Goal: Task Accomplishment & Management: Complete application form

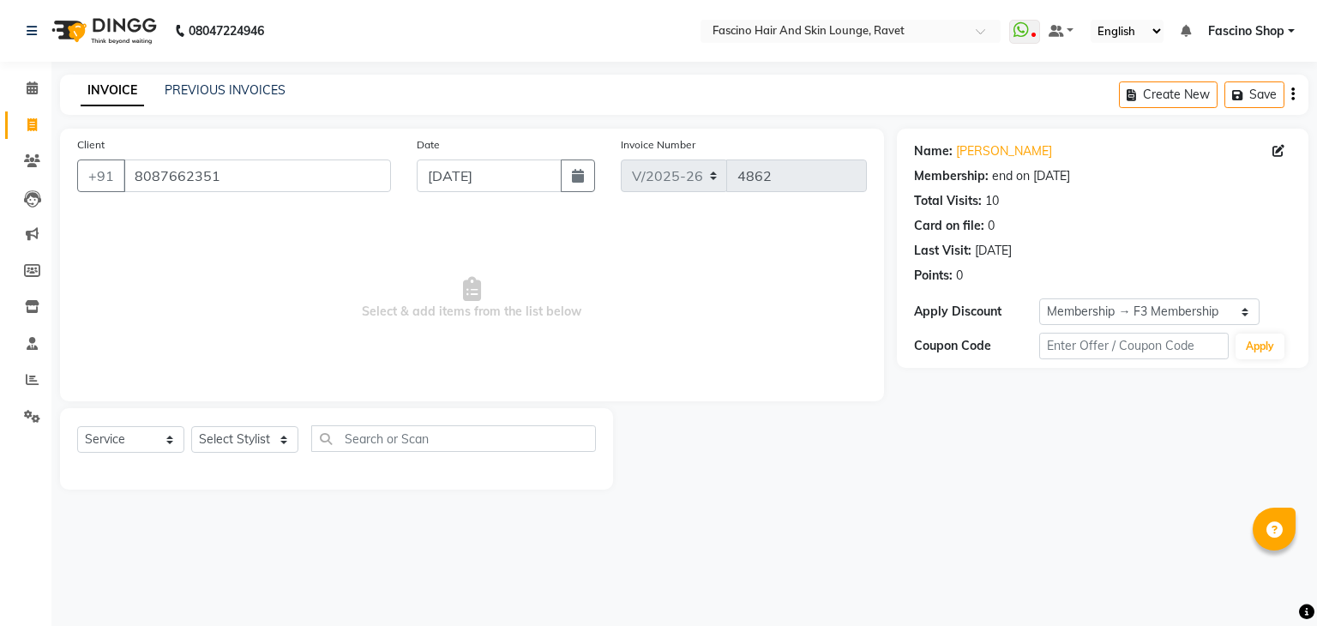
select select "5190"
select select "service"
select select "1: Object"
click at [236, 446] on select "Select Stylist [PERSON_NAME] [PERSON_NAME] Fascino Shop [PERSON_NAME] [PERSON_N…" at bounding box center [244, 439] width 107 height 27
select select "90275"
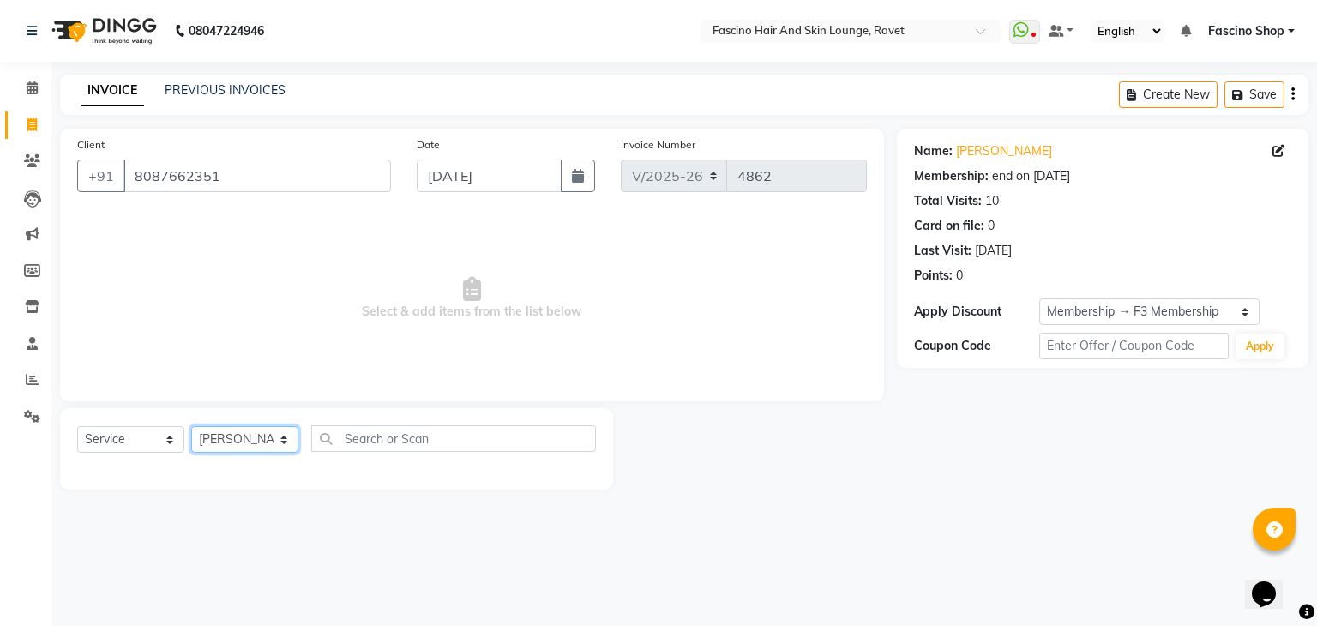
click at [191, 427] on select "Select Stylist [PERSON_NAME] [PERSON_NAME] Fascino Shop [PERSON_NAME] [PERSON_N…" at bounding box center [244, 439] width 107 height 27
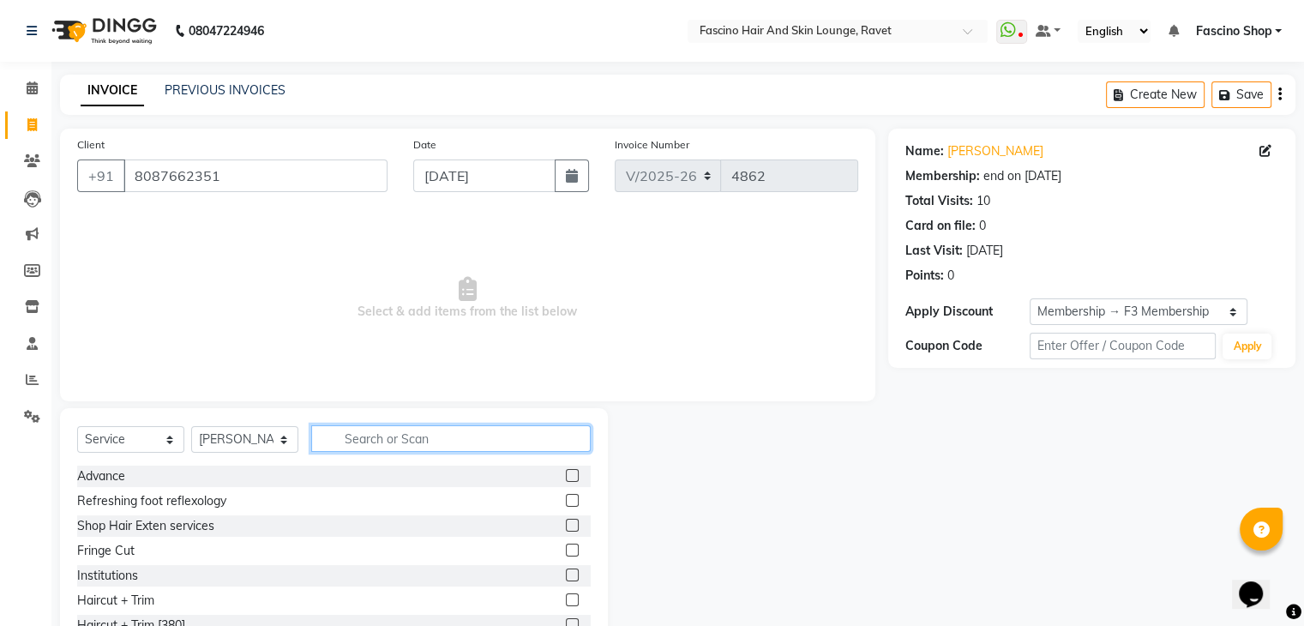
click at [423, 431] on input "text" at bounding box center [451, 438] width 280 height 27
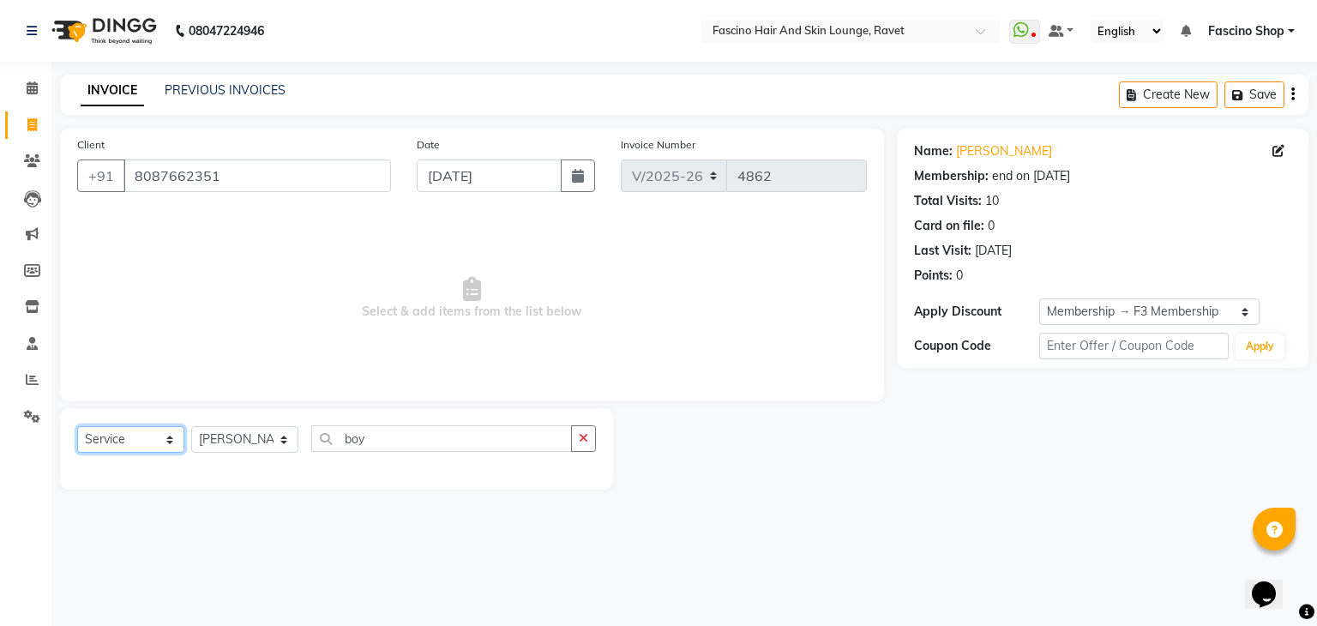
click at [123, 442] on select "Select Service Product Membership Package Voucher Prepaid Gift Card" at bounding box center [130, 439] width 107 height 27
click at [420, 437] on input "boy" at bounding box center [441, 438] width 261 height 27
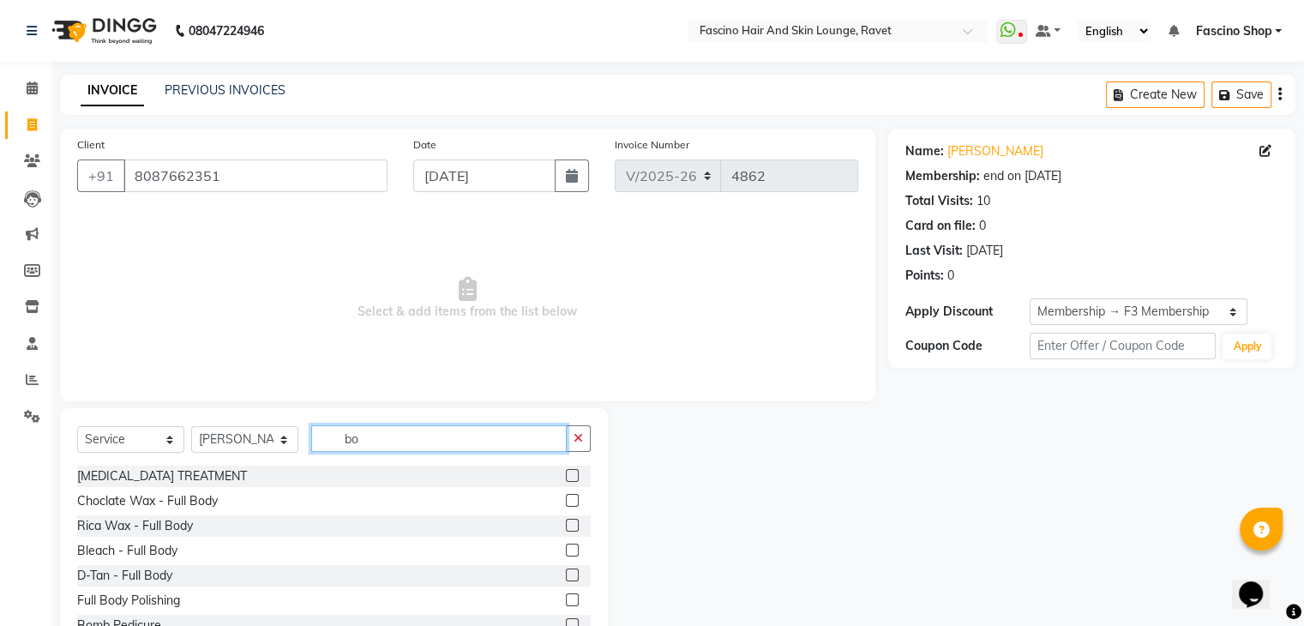
type input "b"
type input "cut"
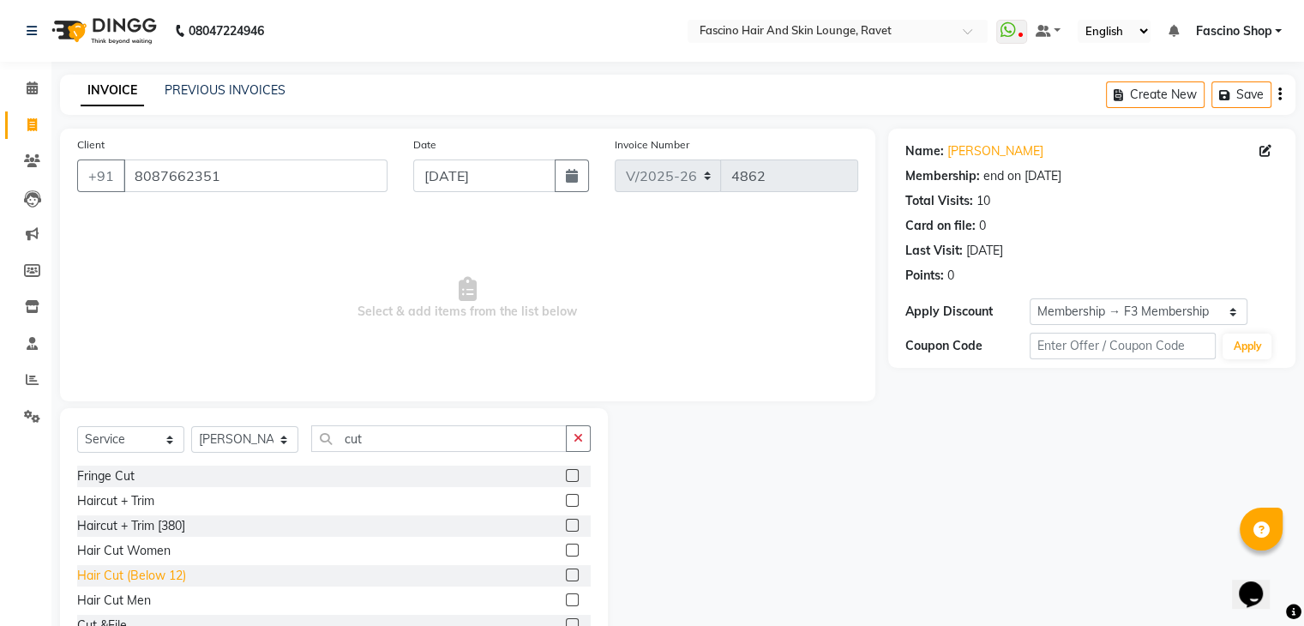
click at [123, 578] on div "Hair Cut (Below 12)" at bounding box center [131, 576] width 109 height 18
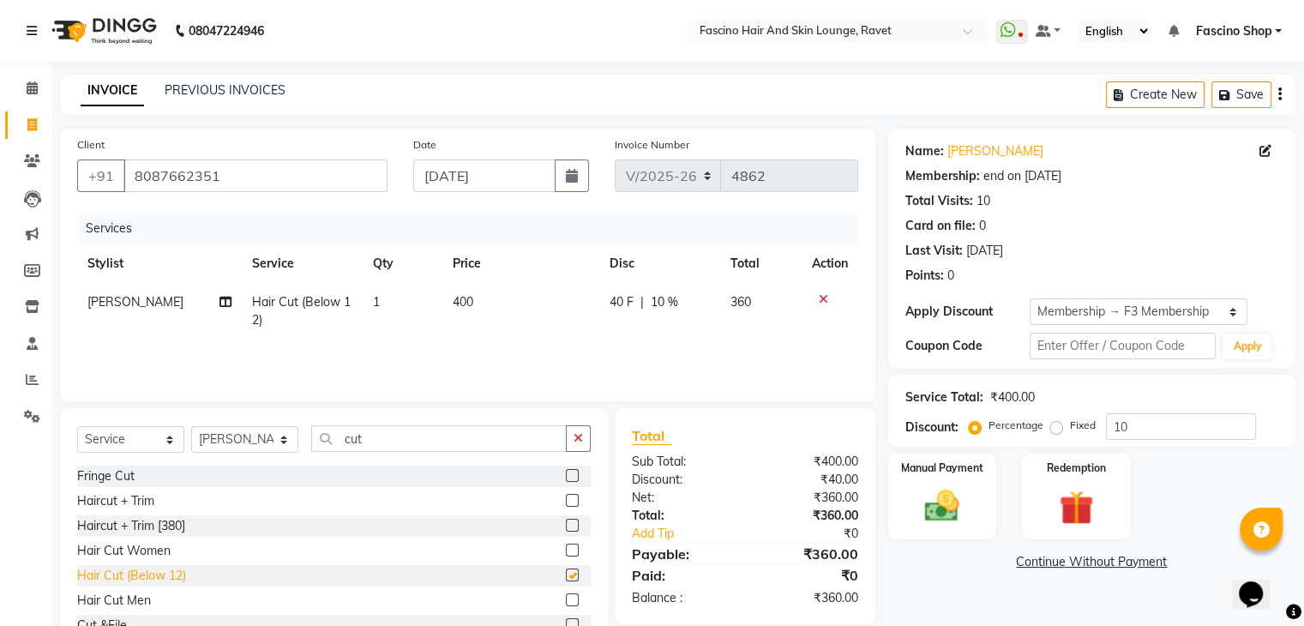
checkbox input "false"
click at [470, 300] on span "400" at bounding box center [463, 301] width 21 height 15
select select "90275"
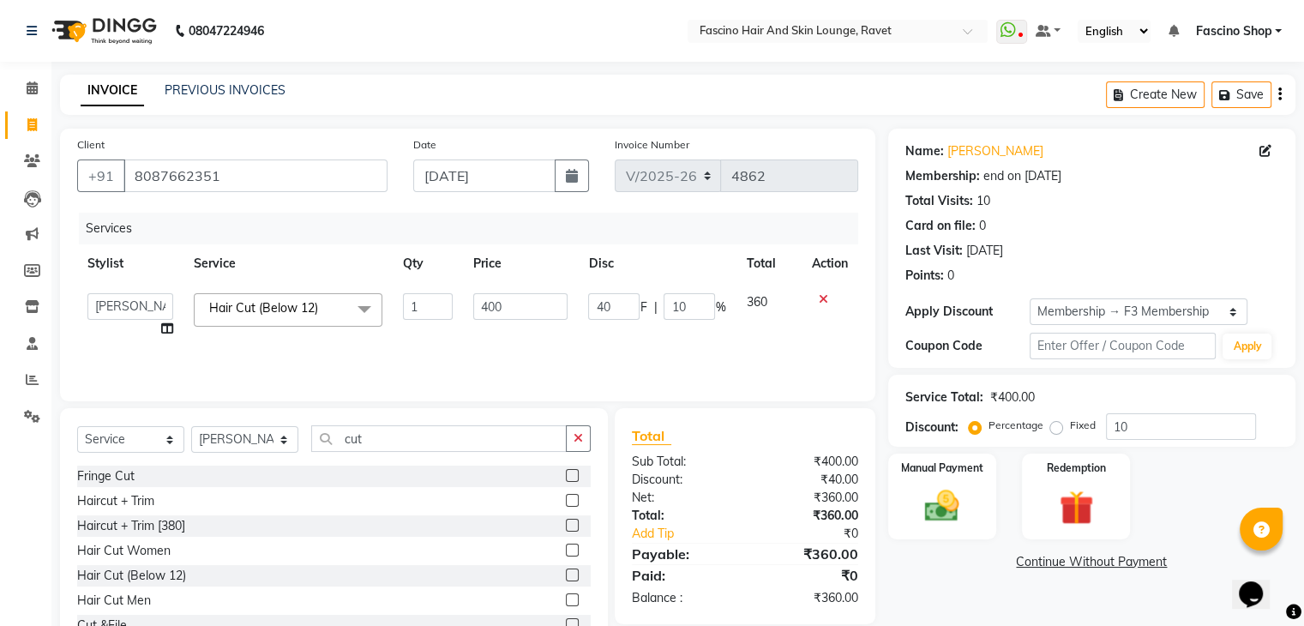
click at [531, 324] on td "400" at bounding box center [520, 315] width 115 height 65
click at [526, 304] on input "400" at bounding box center [520, 306] width 94 height 27
type input "4"
type input "250"
click at [487, 423] on div "Select Service Product Membership Package Voucher Prepaid Gift Card Select Styl…" at bounding box center [334, 534] width 548 height 253
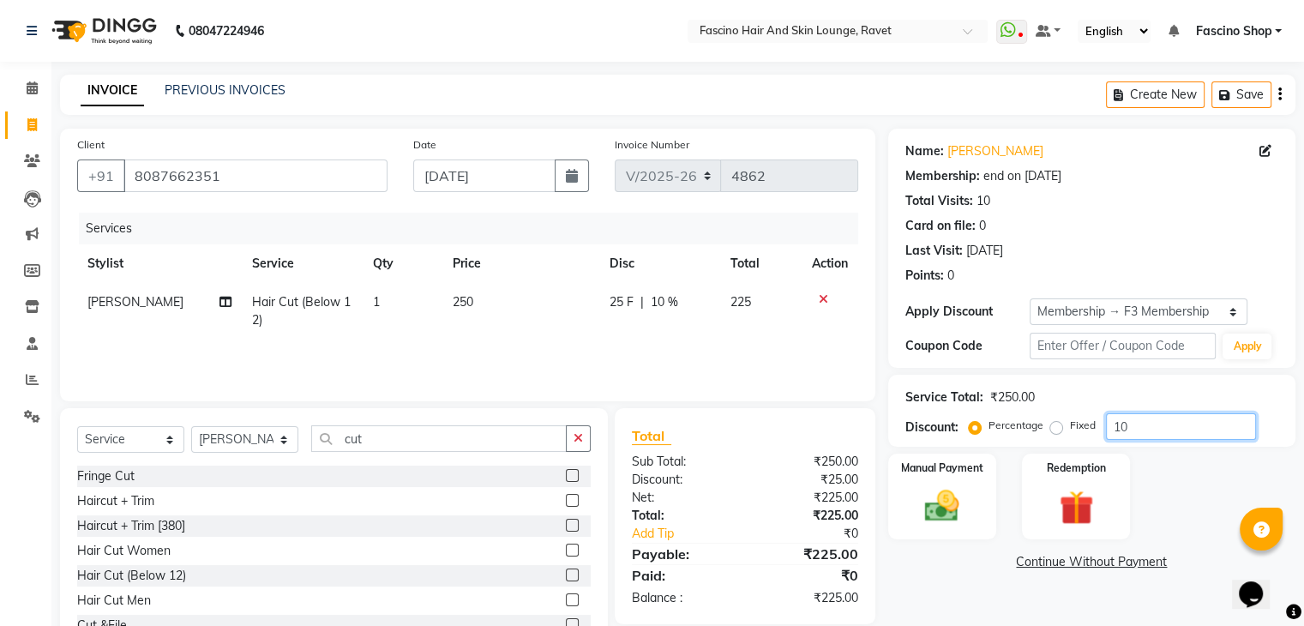
click at [1135, 426] on input "10" at bounding box center [1181, 426] width 150 height 27
type input "1"
click at [919, 488] on img at bounding box center [941, 506] width 57 height 41
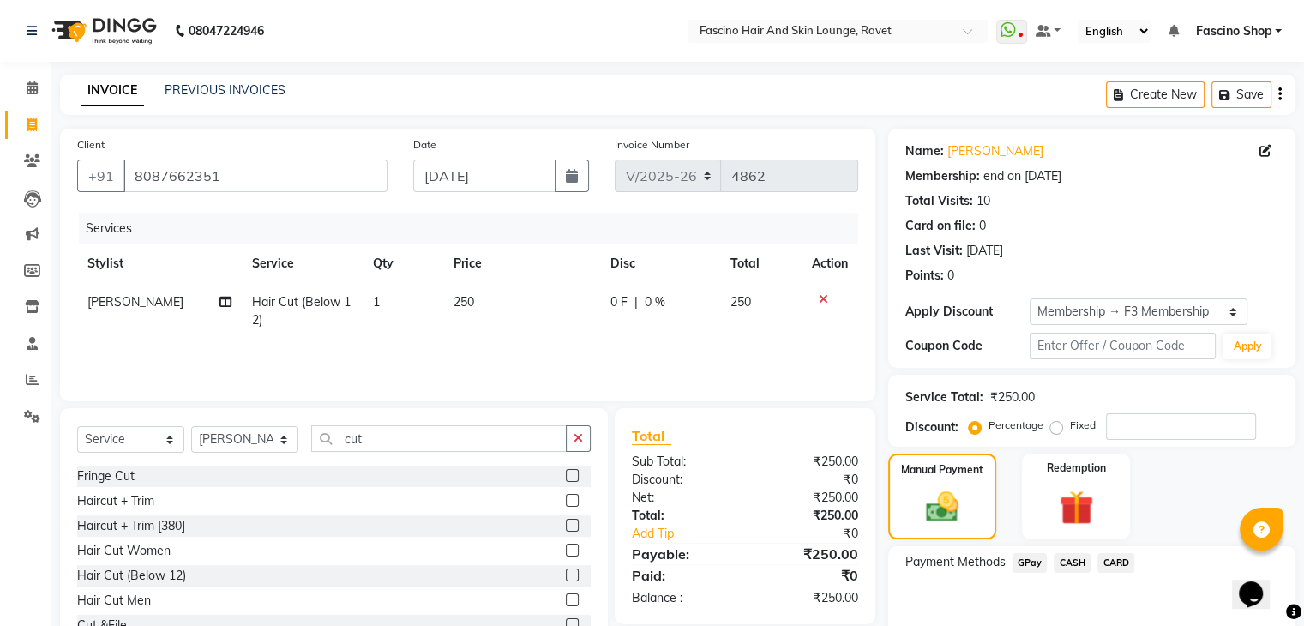
click at [468, 304] on span "250" at bounding box center [464, 301] width 21 height 15
select select "90275"
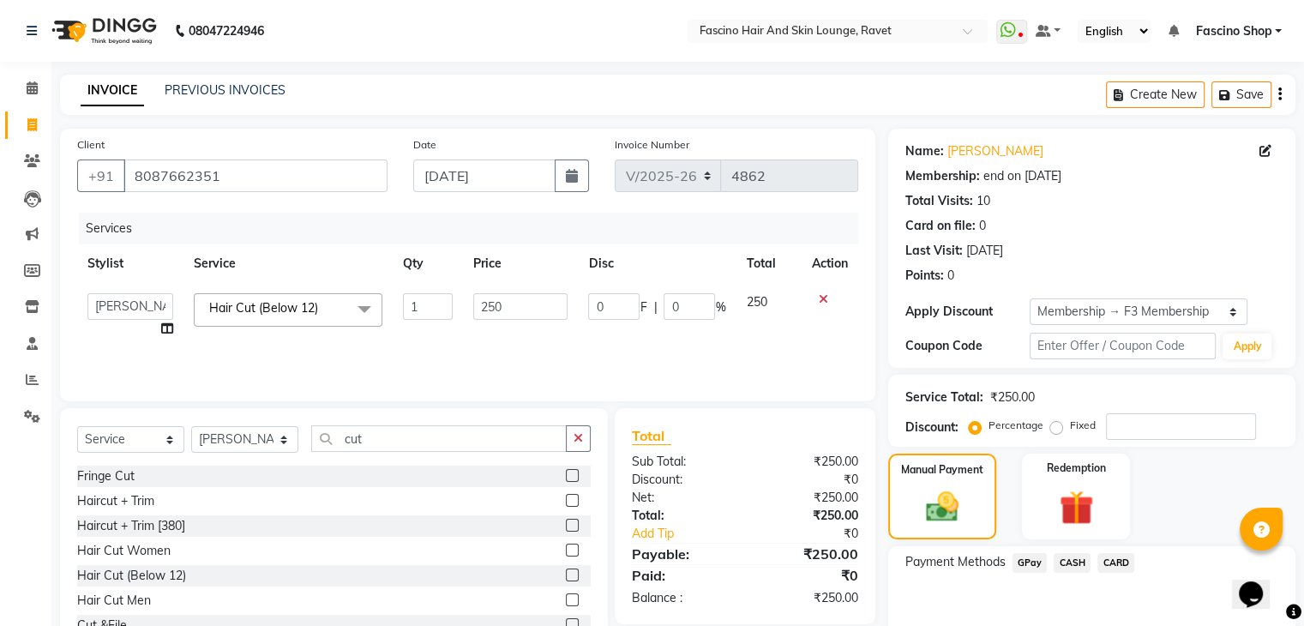
click at [532, 322] on td "250" at bounding box center [520, 315] width 115 height 65
click at [508, 290] on td "250" at bounding box center [520, 315] width 115 height 65
click at [512, 316] on input "250" at bounding box center [520, 306] width 94 height 27
type input "200"
click at [790, 346] on div "Services Stylist Service Qty Price Disc Total Action [PERSON_NAME] [PERSON_NAME…" at bounding box center [467, 298] width 781 height 171
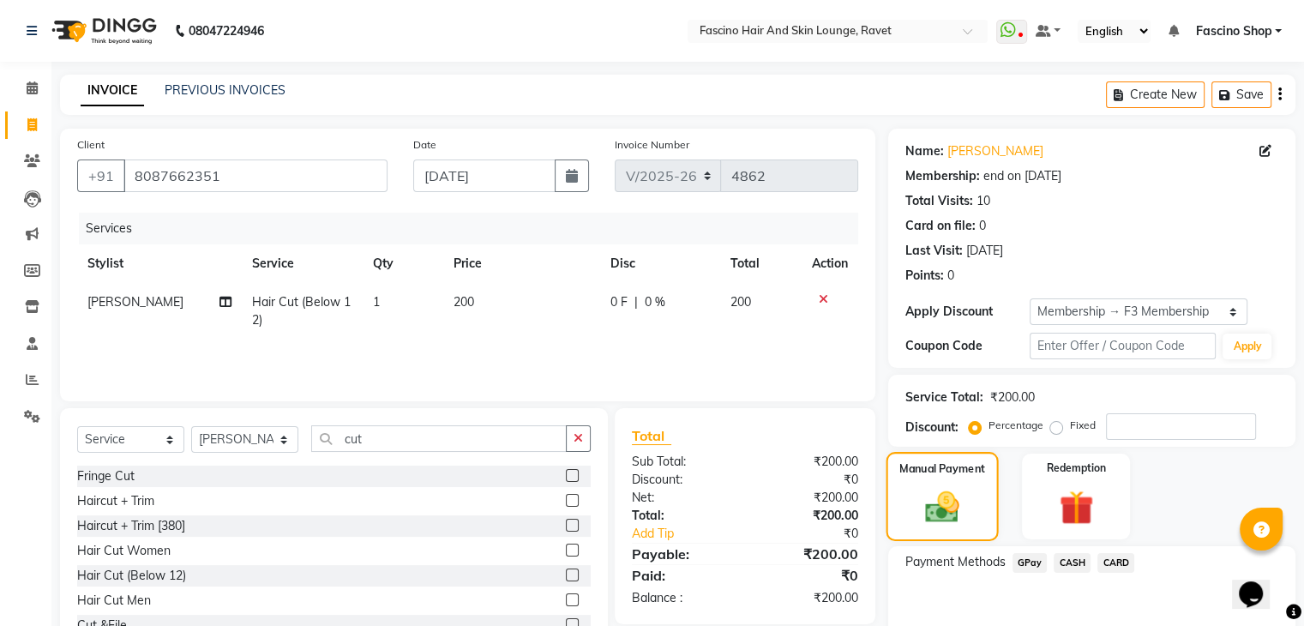
click at [928, 491] on img at bounding box center [942, 507] width 55 height 39
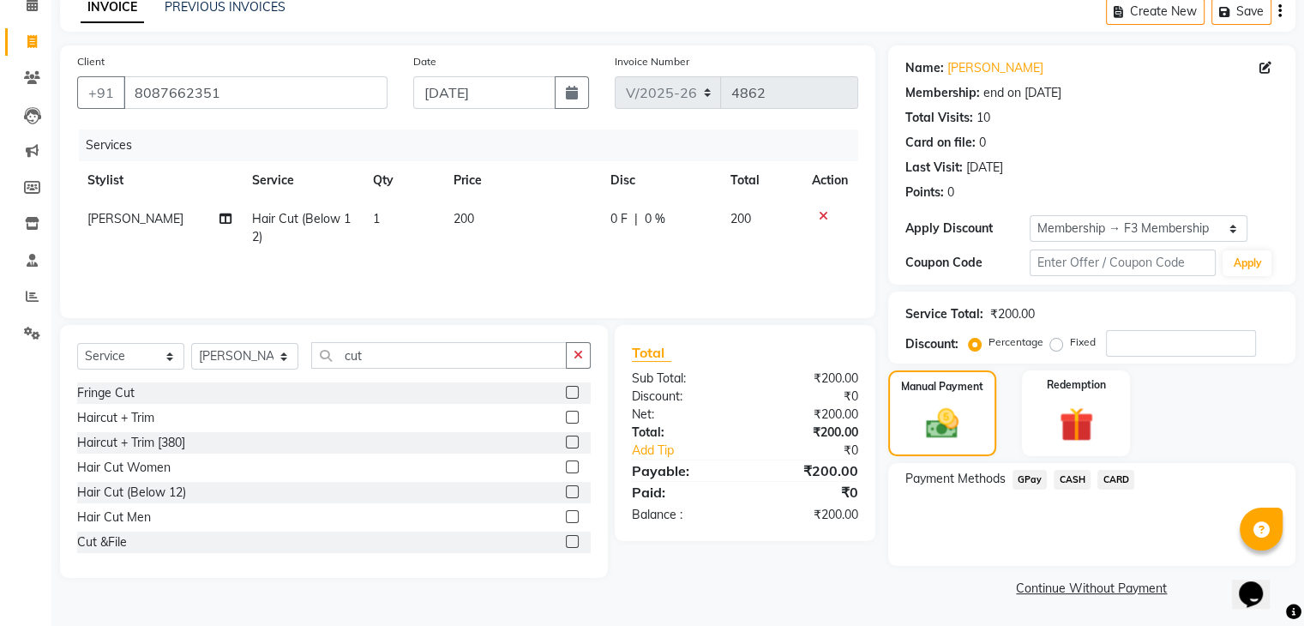
click at [1019, 485] on span "GPay" at bounding box center [1030, 480] width 35 height 20
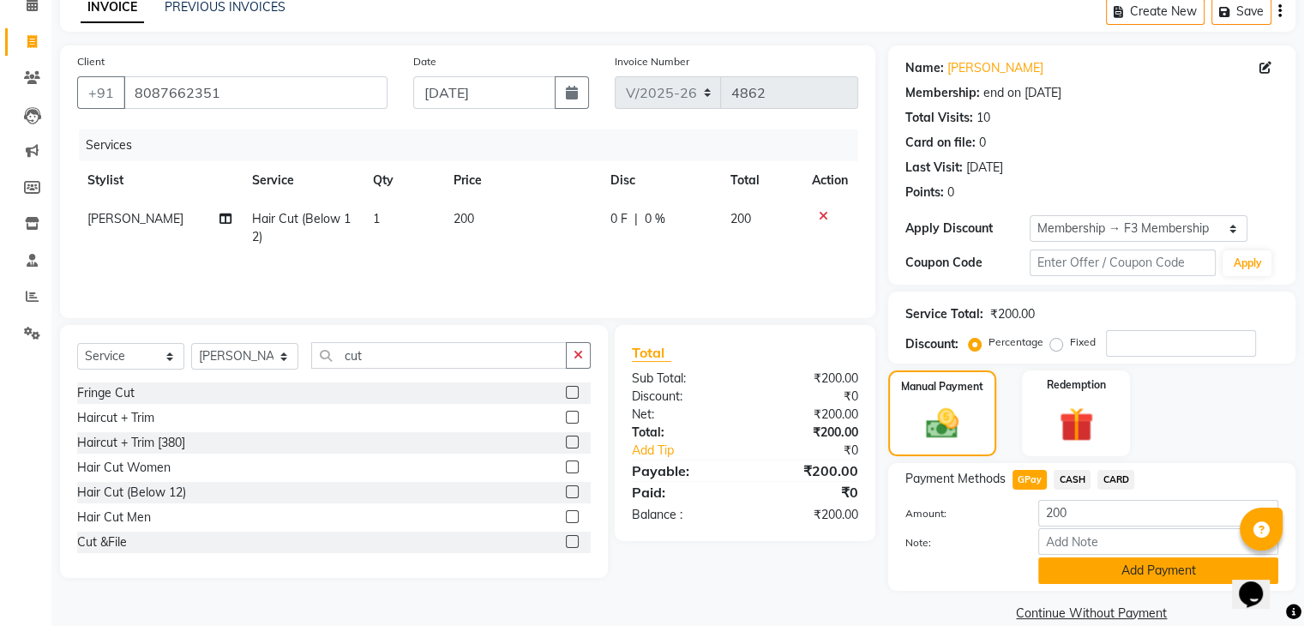
click at [1107, 573] on button "Add Payment" at bounding box center [1158, 570] width 240 height 27
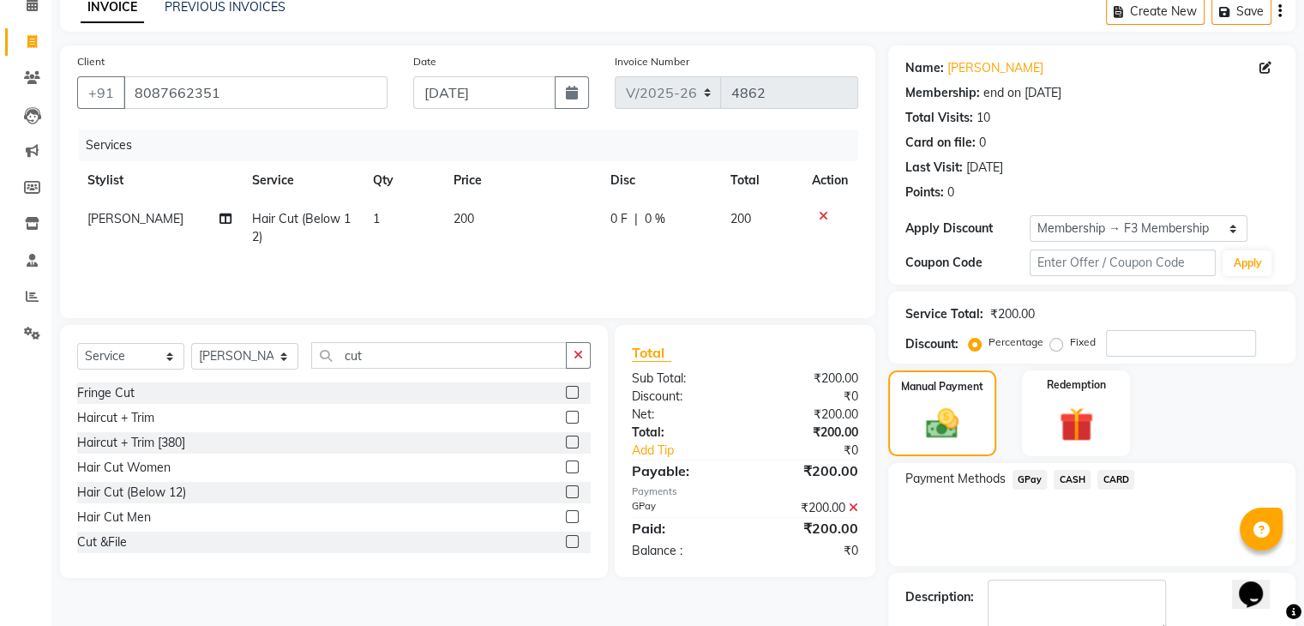
scroll to position [179, 0]
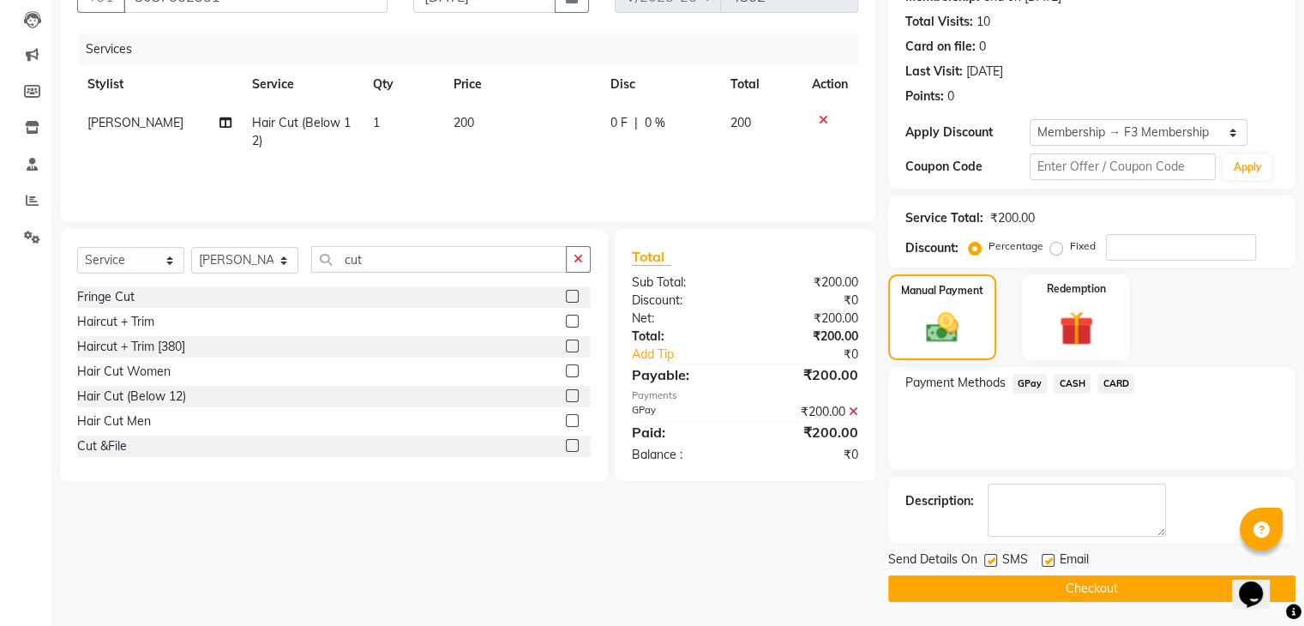
click at [986, 550] on div "SMS" at bounding box center [1012, 560] width 57 height 21
click at [990, 557] on label at bounding box center [990, 560] width 13 height 13
click at [990, 557] on input "checkbox" at bounding box center [989, 561] width 11 height 11
checkbox input "false"
click at [1000, 583] on button "Checkout" at bounding box center [1091, 588] width 407 height 27
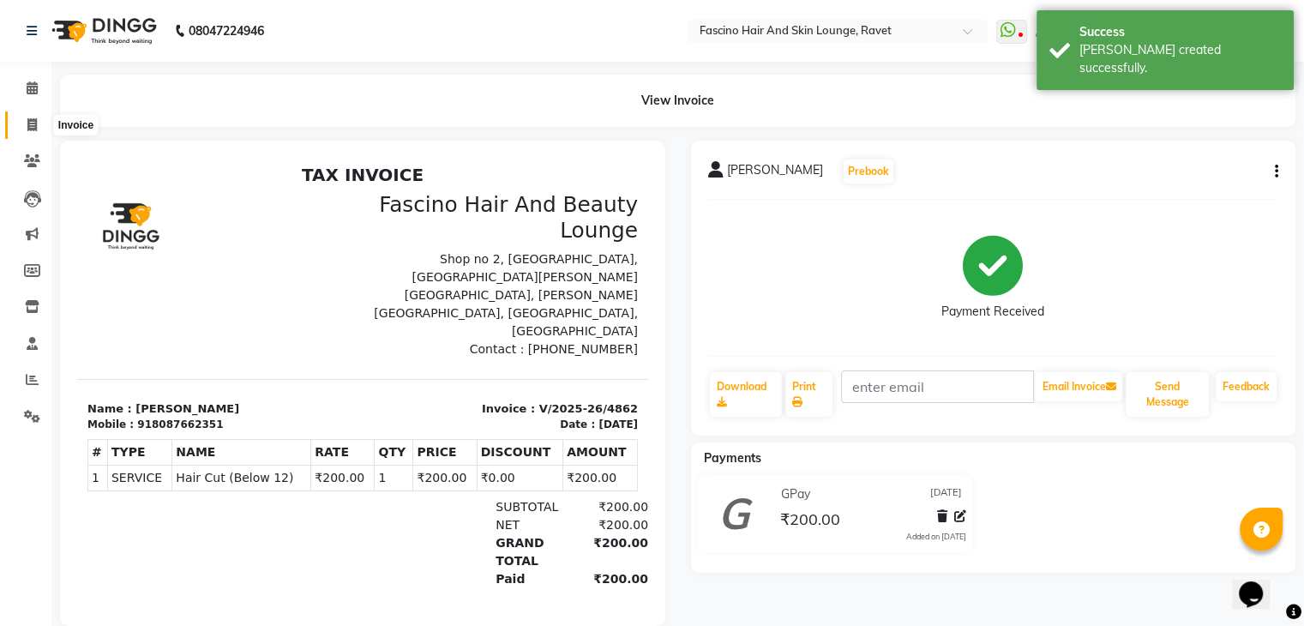
drag, startPoint x: 27, startPoint y: 134, endPoint x: 29, endPoint y: 119, distance: 14.7
click at [27, 134] on span at bounding box center [32, 126] width 30 height 20
select select "service"
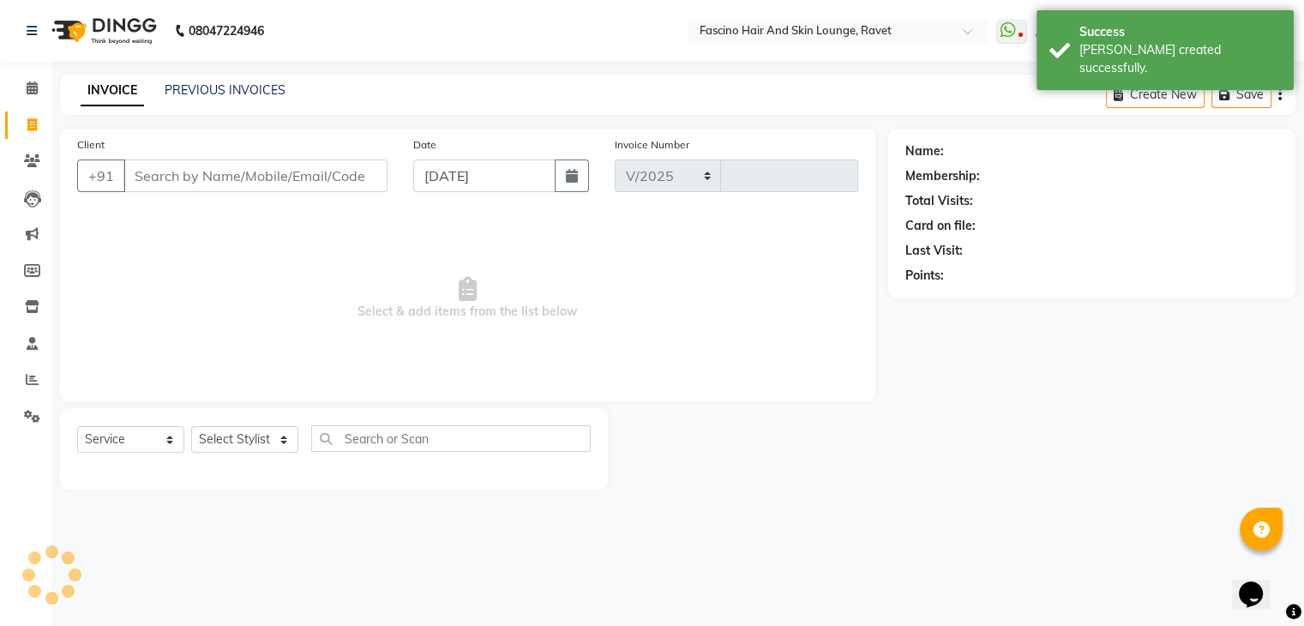
select select "5190"
type input "4863"
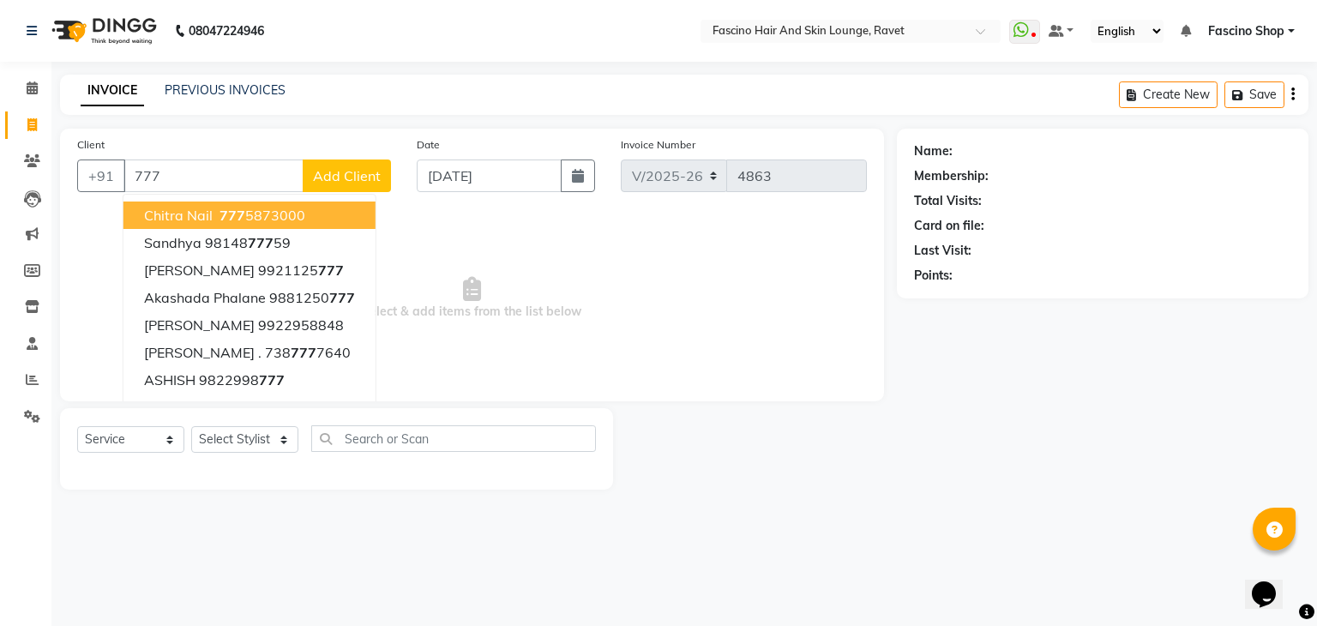
type input "777"
